Goal: Find specific page/section: Find specific page/section

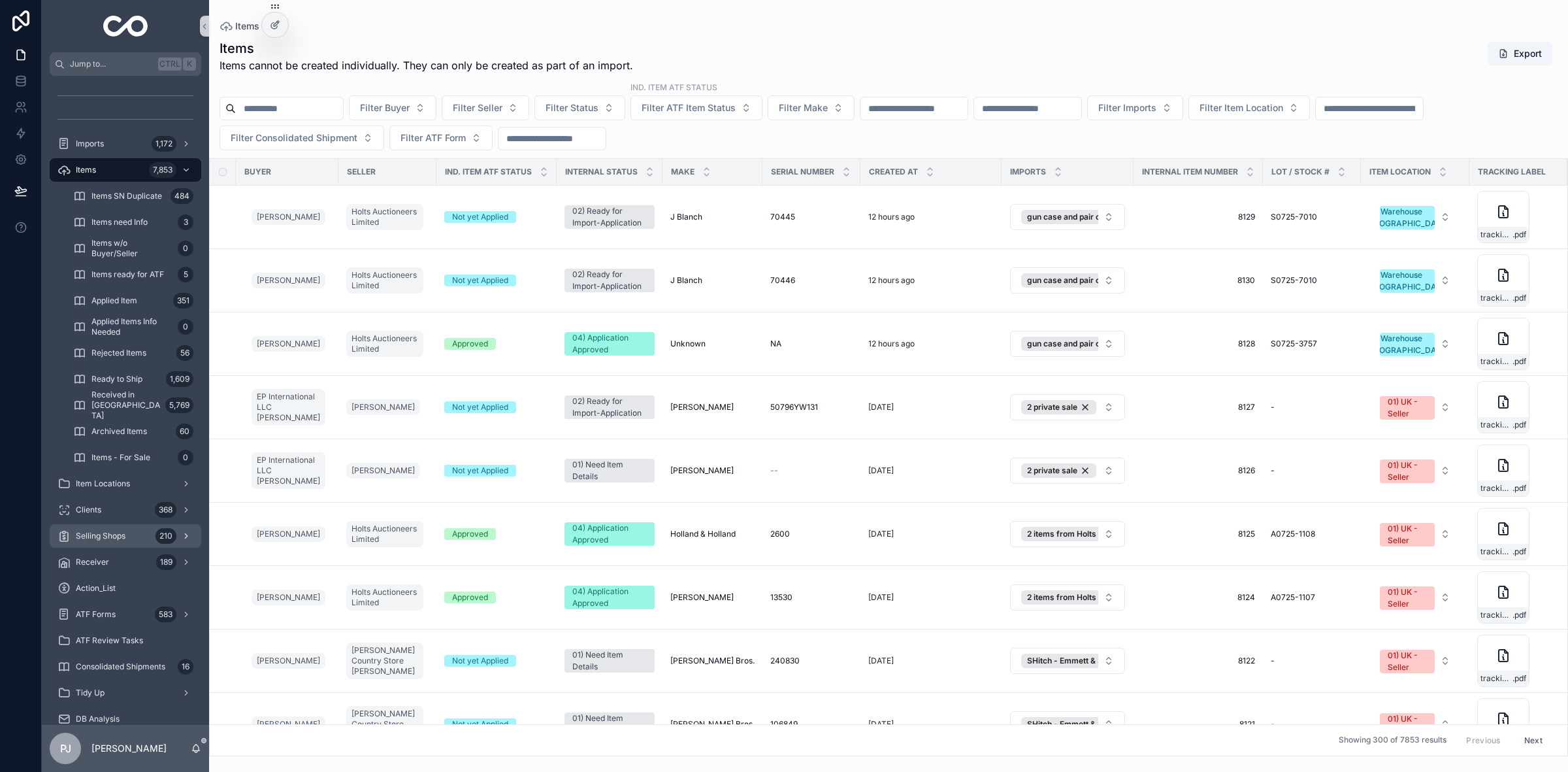
click at [128, 544] on div "Selling Shops 210" at bounding box center [125, 536] width 136 height 21
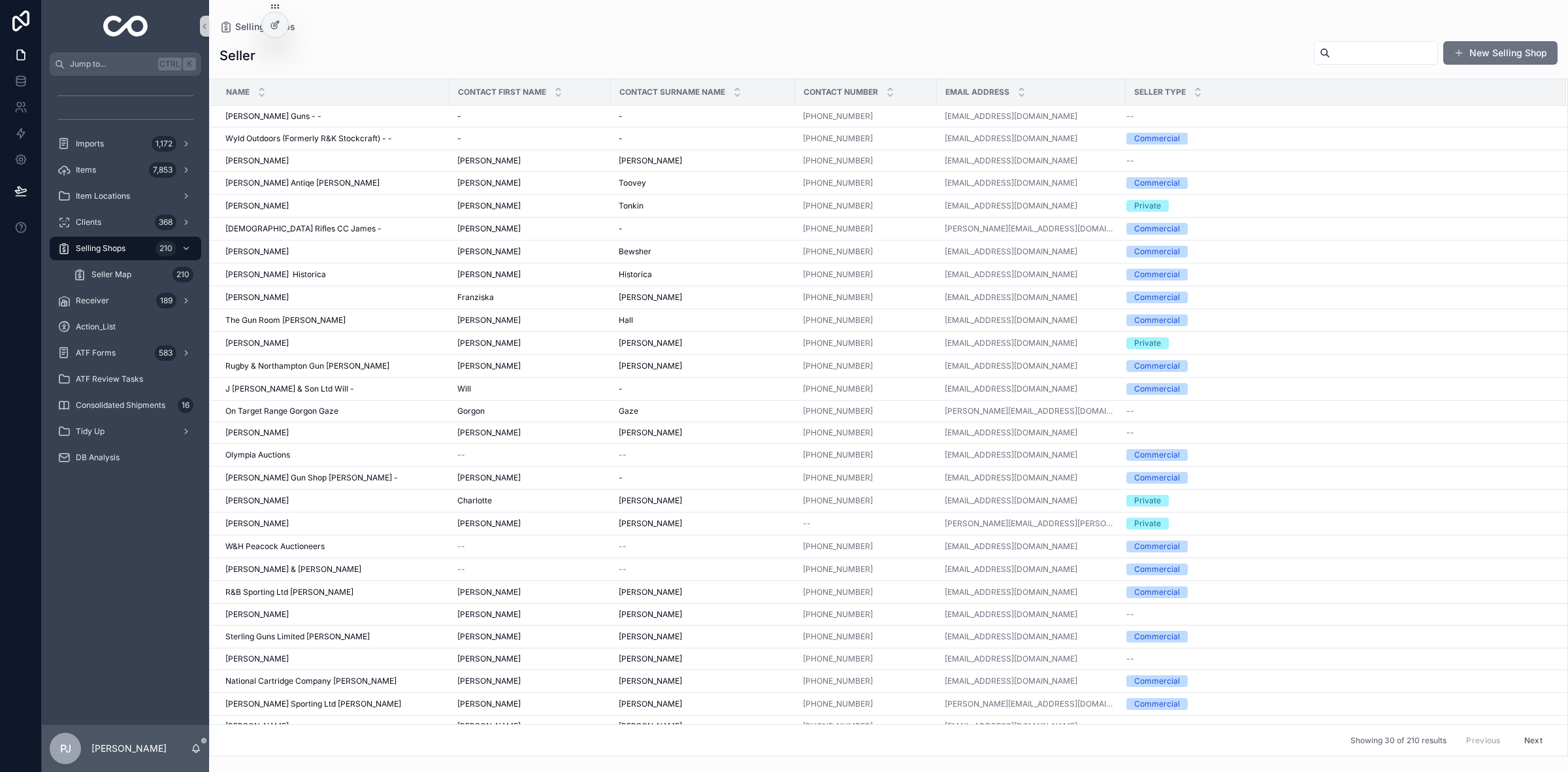
click at [1346, 59] on input "scrollable content" at bounding box center [1384, 53] width 107 height 18
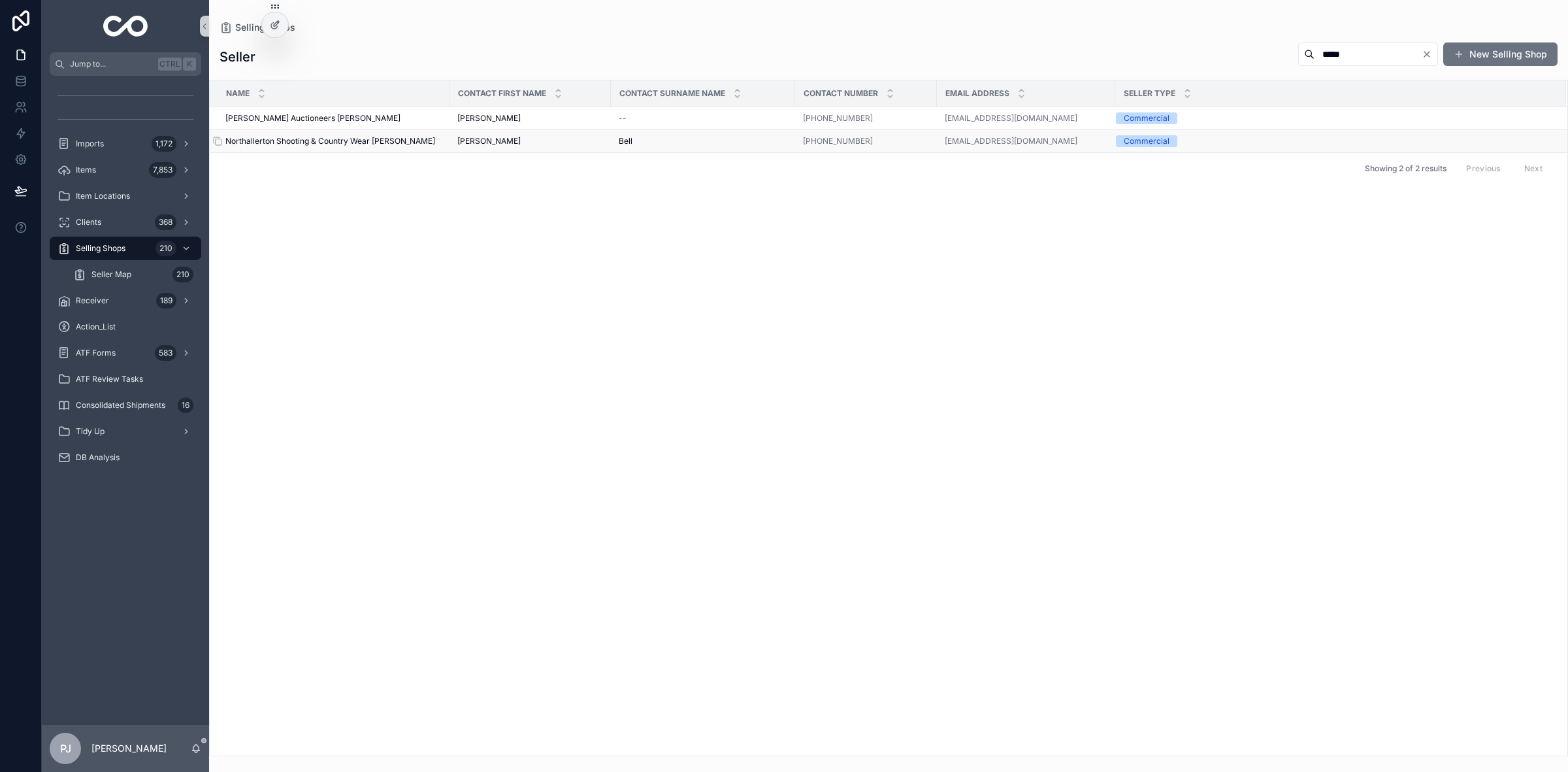
type input "*****"
click at [342, 142] on span "Northallerton Shooting & Country Wear [PERSON_NAME]" at bounding box center [330, 141] width 210 height 10
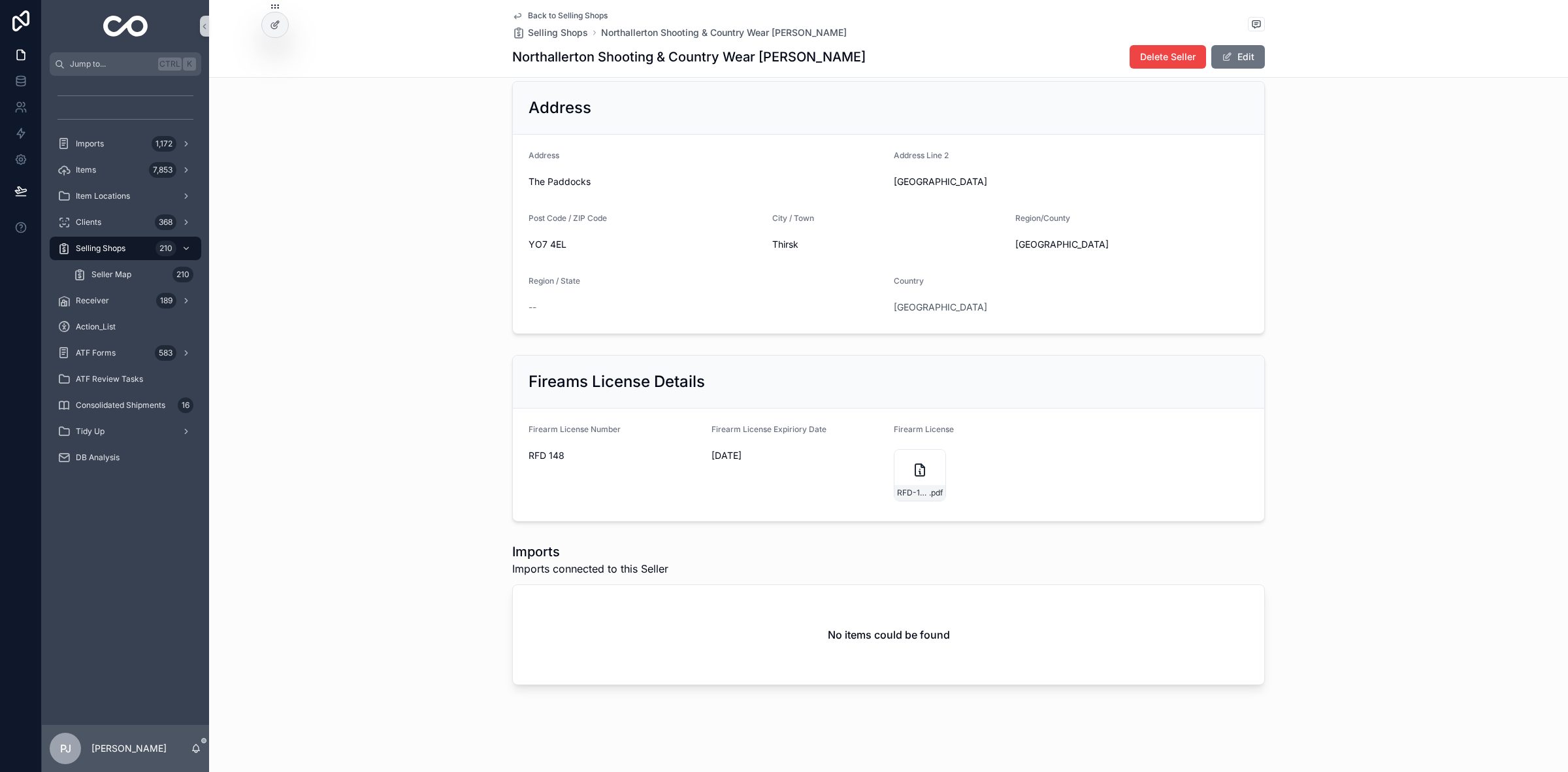
scroll to position [504, 0]
click at [900, 475] on div "RFD-148-2023---Copy .pdf" at bounding box center [920, 473] width 52 height 53
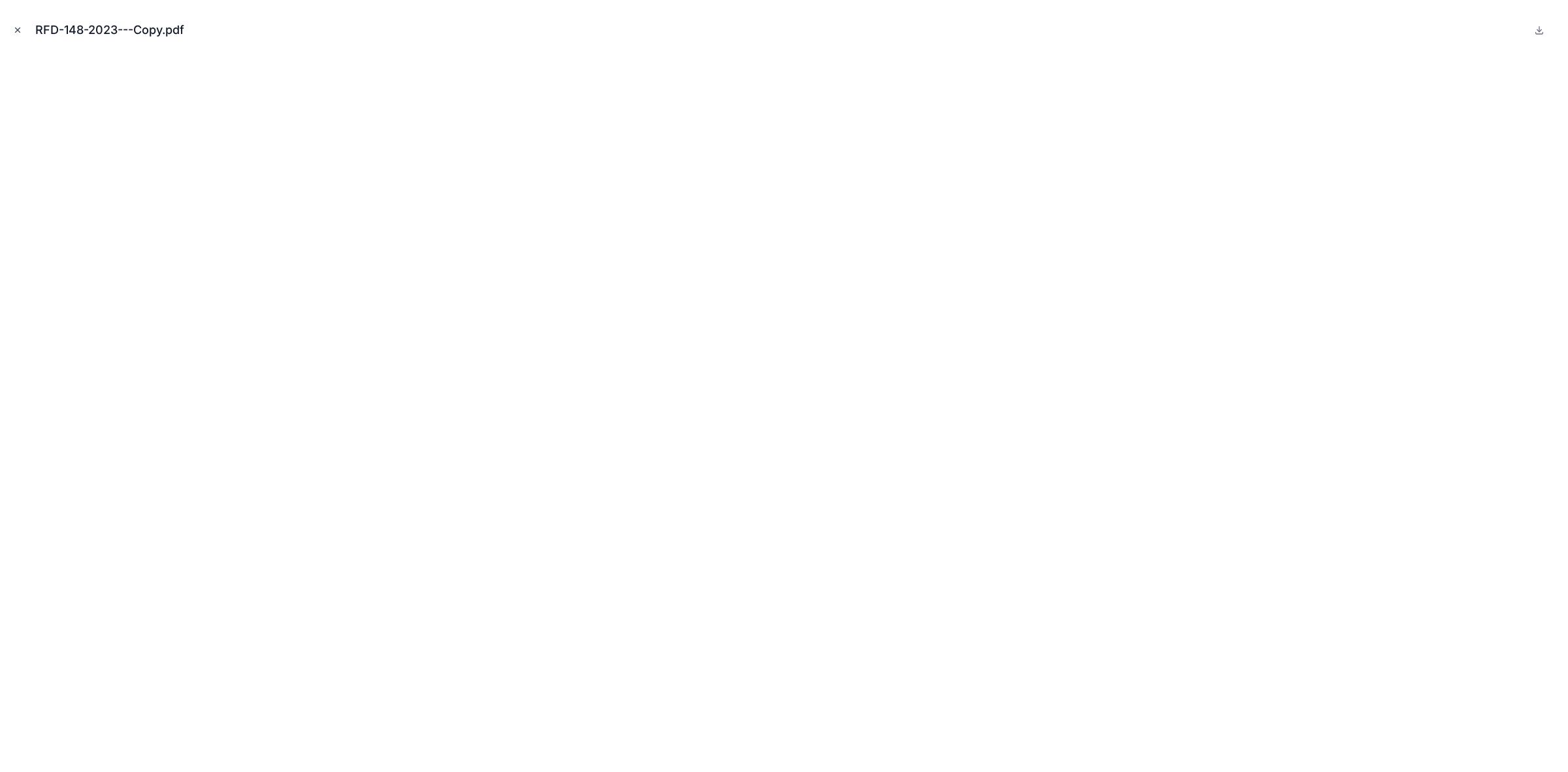
click at [20, 31] on icon "Close modal" at bounding box center [17, 30] width 9 height 9
